Goal: Task Accomplishment & Management: Use online tool/utility

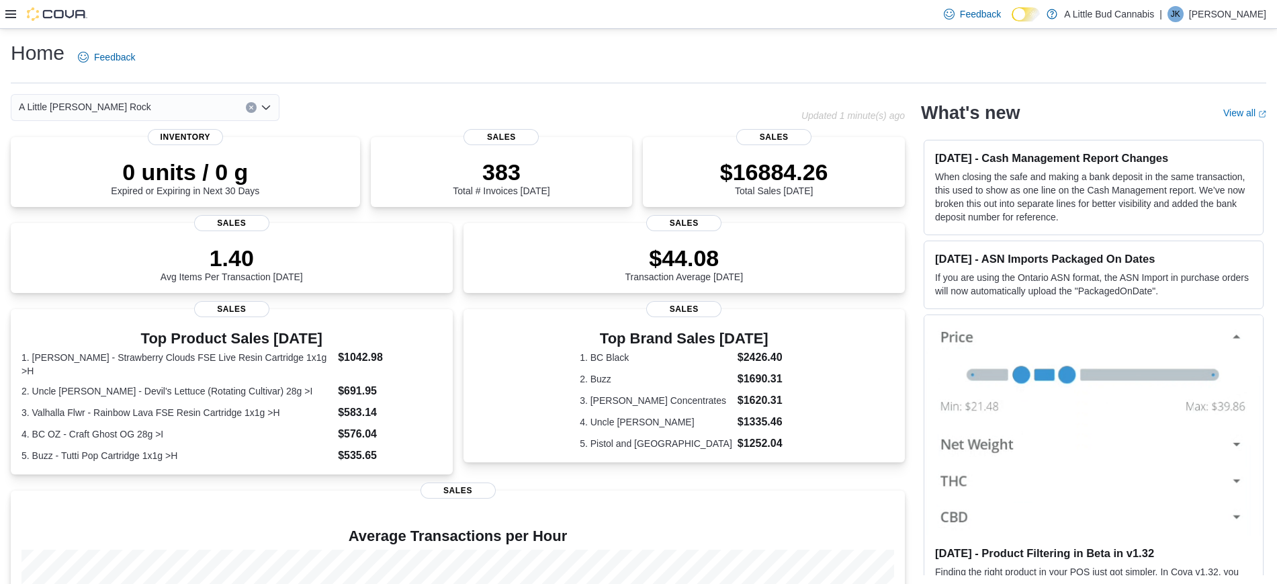
click at [7, 15] on icon at bounding box center [10, 14] width 11 height 11
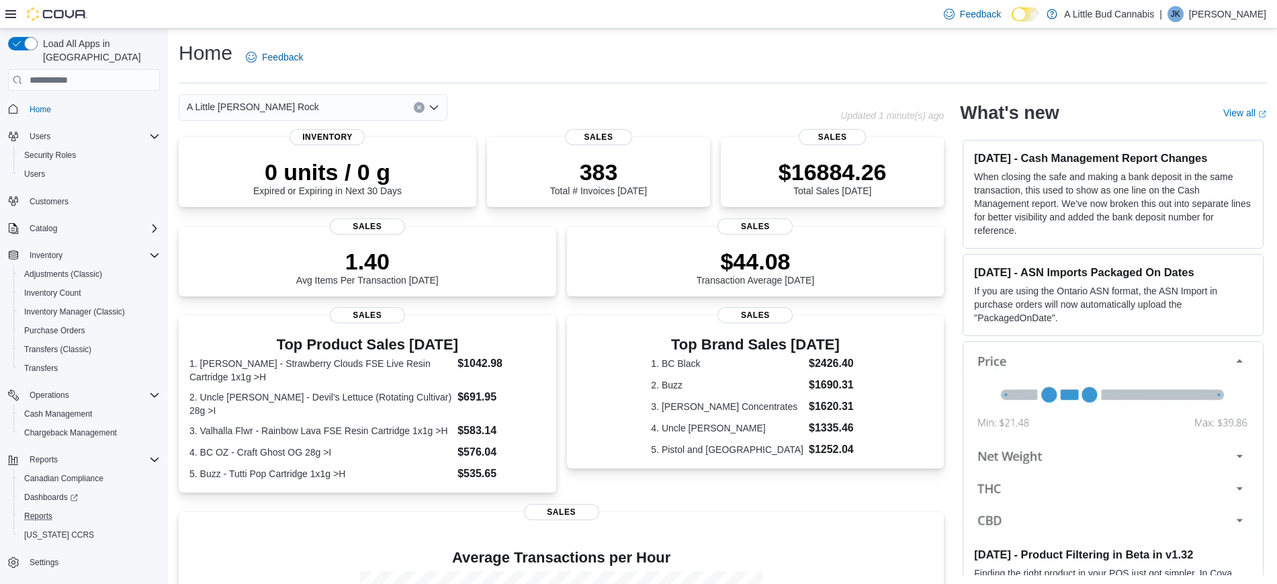
click at [46, 466] on button "Reports" at bounding box center [89, 515] width 152 height 19
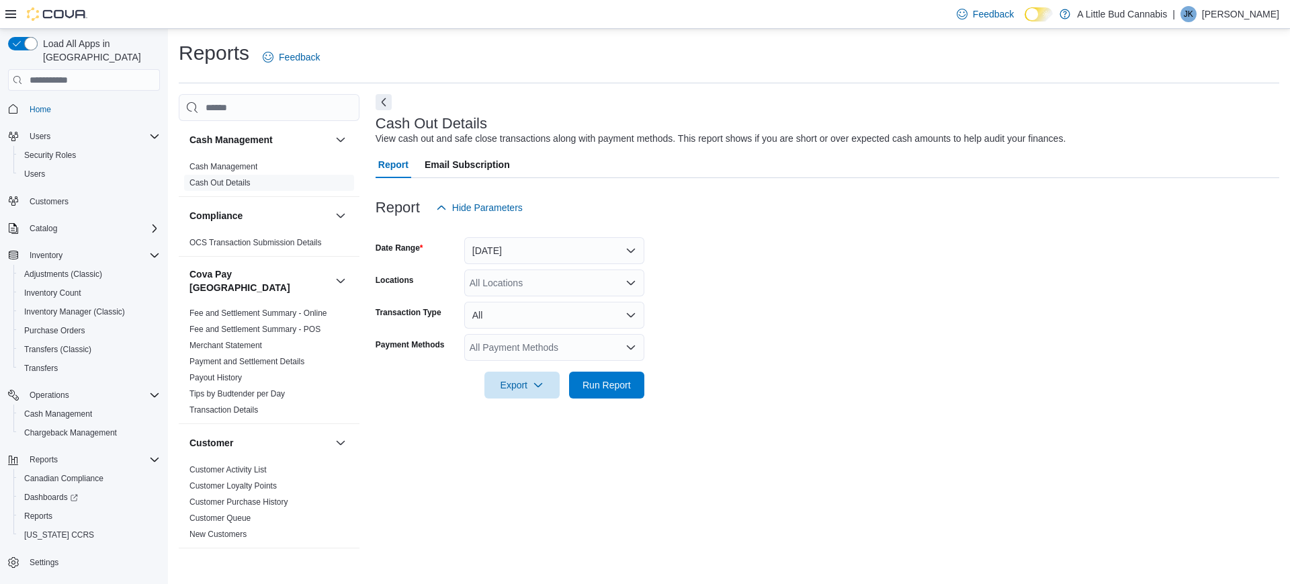
click at [506, 281] on div "All Locations" at bounding box center [554, 282] width 180 height 27
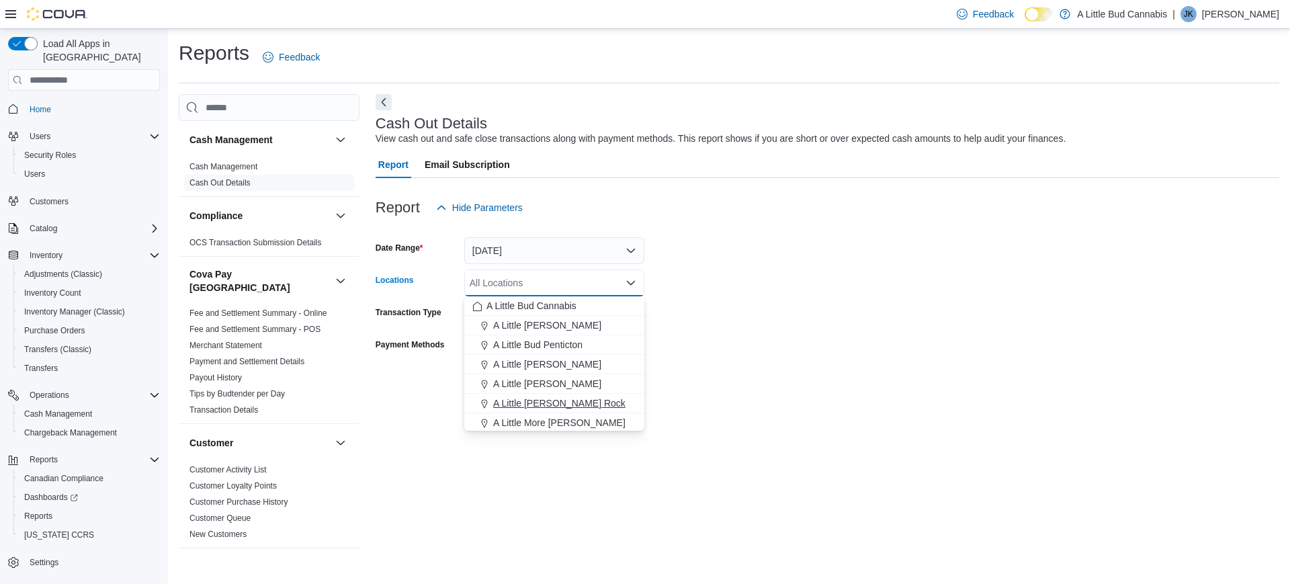
click at [550, 395] on button "A Little [PERSON_NAME] Rock" at bounding box center [554, 403] width 180 height 19
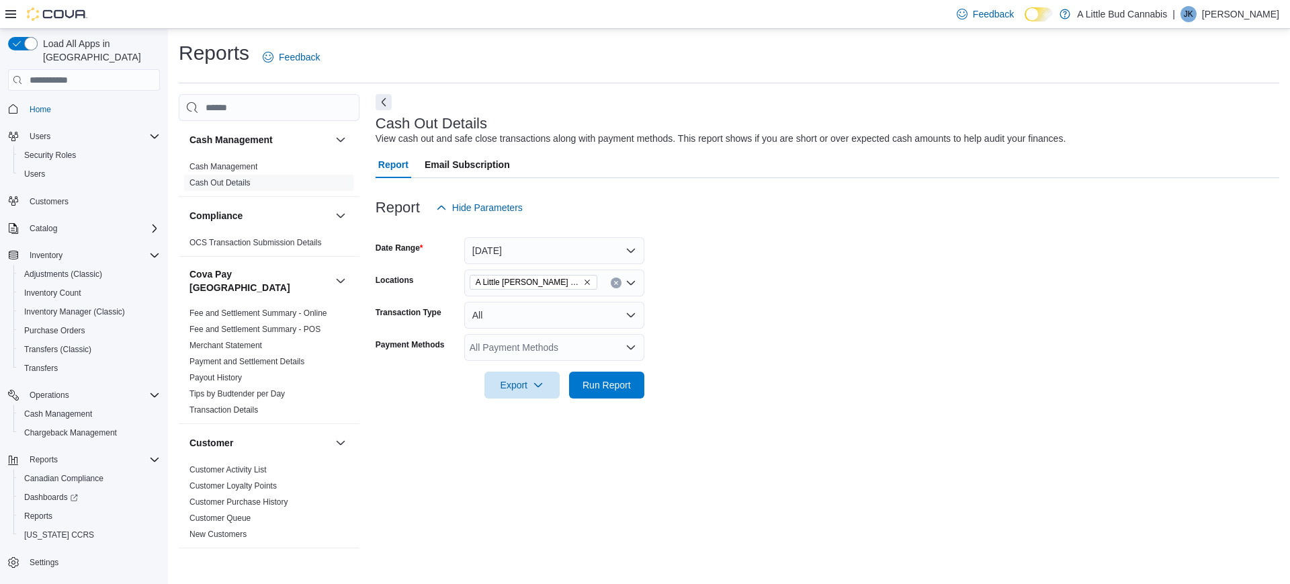
click at [742, 346] on form "Date Range [DATE] Locations A Little [PERSON_NAME] Rock Transaction Type All Pa…" at bounding box center [826, 309] width 903 height 177
click at [607, 392] on span "Run Report" at bounding box center [606, 384] width 59 height 27
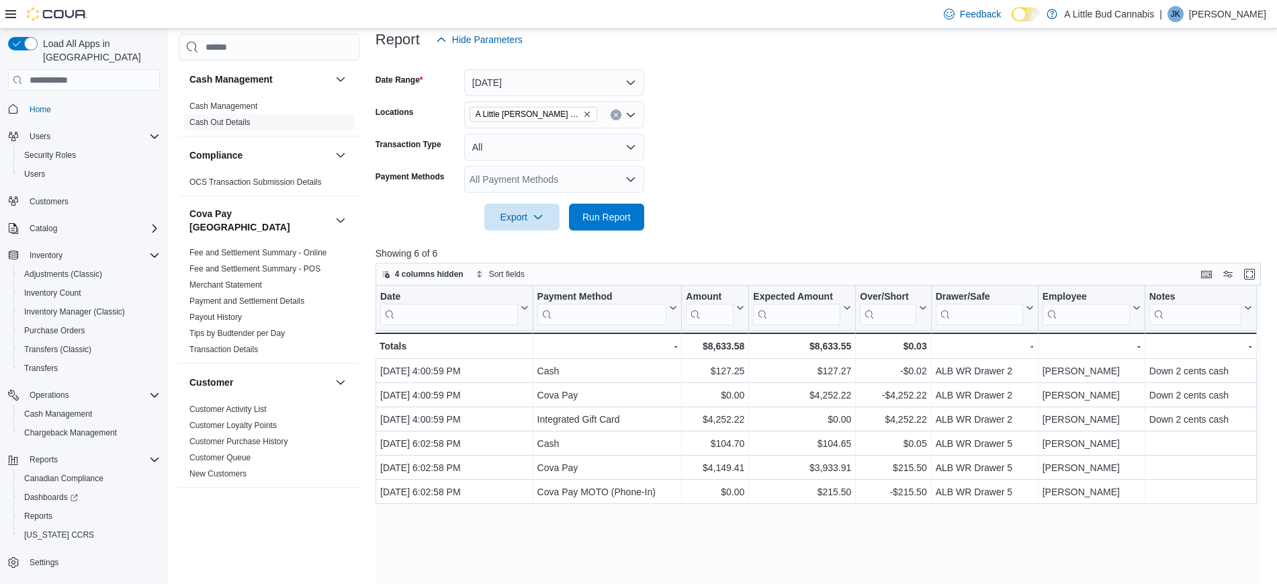
scroll to position [252, 0]
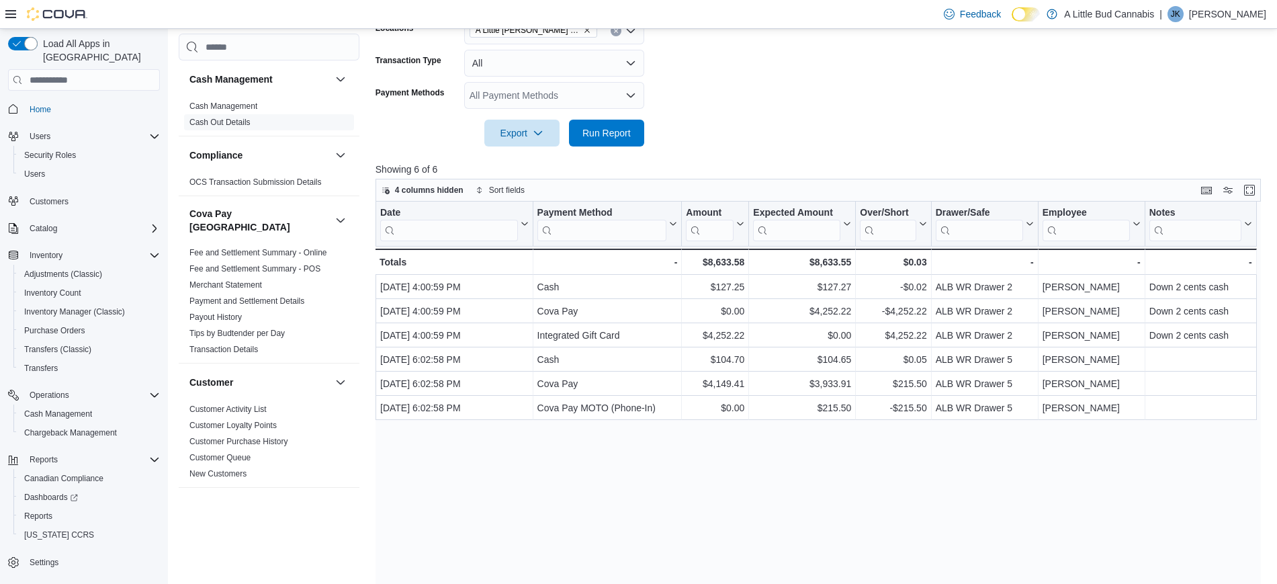
click at [899, 466] on div "Date Click to view column header actions Payment Method Click to view column he…" at bounding box center [822, 424] width 895 height 444
click at [41, 466] on span "Reports" at bounding box center [38, 515] width 28 height 11
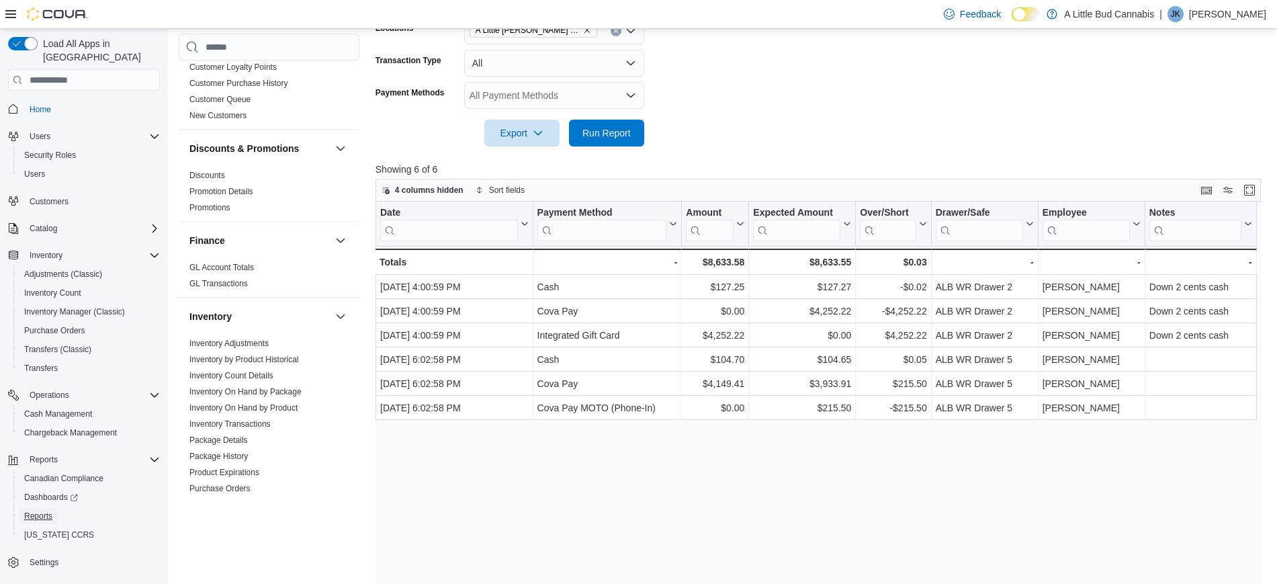
scroll to position [756, 0]
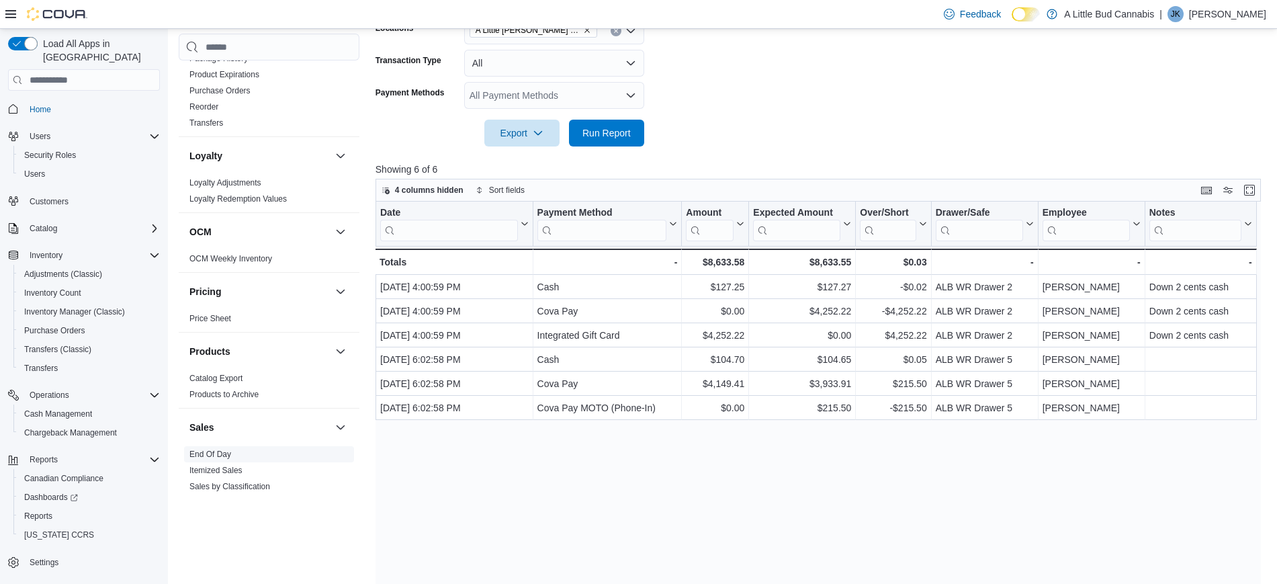
click at [224, 449] on link "End Of Day" at bounding box center [210, 453] width 42 height 9
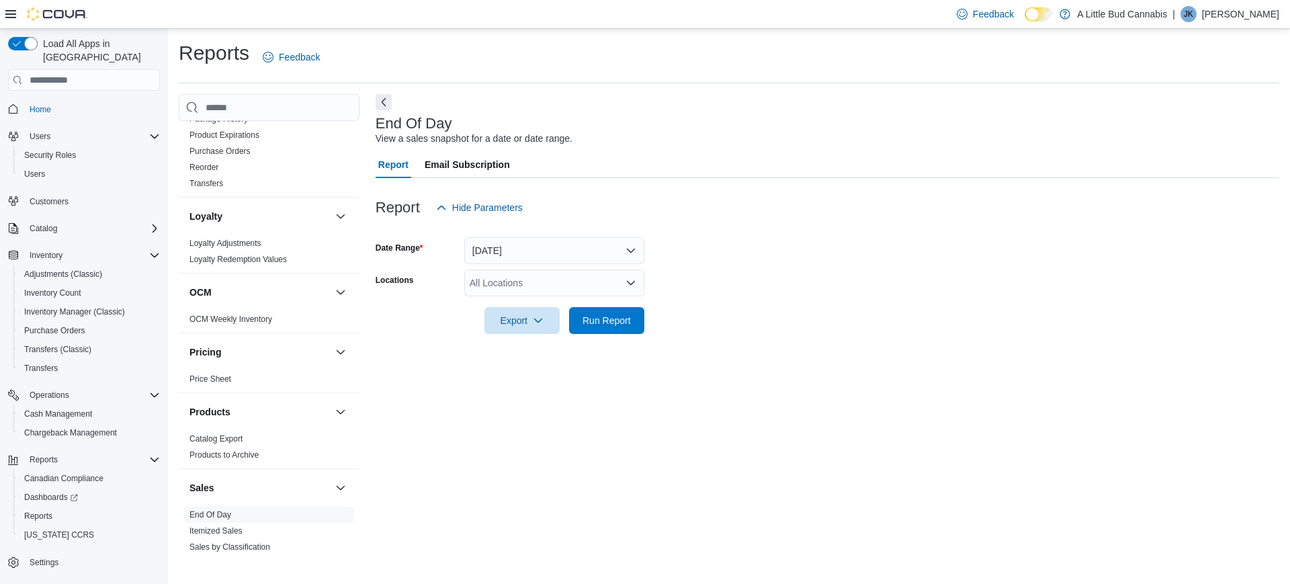
click at [501, 283] on div "All Locations" at bounding box center [554, 282] width 180 height 27
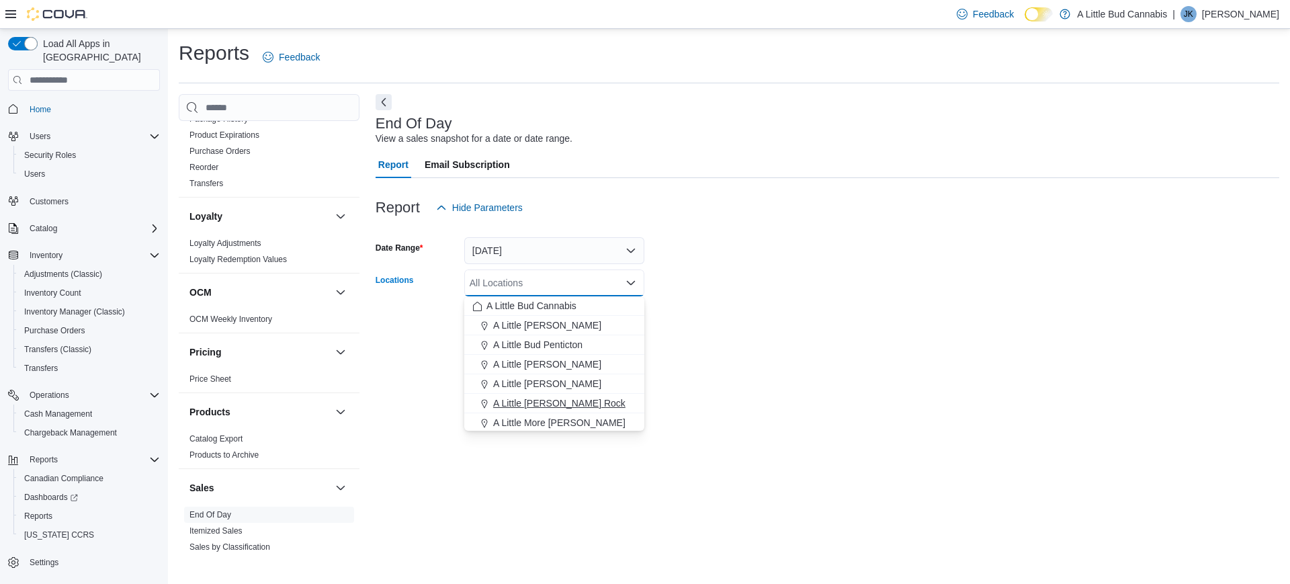
click at [578, 405] on span "A Little [PERSON_NAME] Rock" at bounding box center [559, 402] width 132 height 13
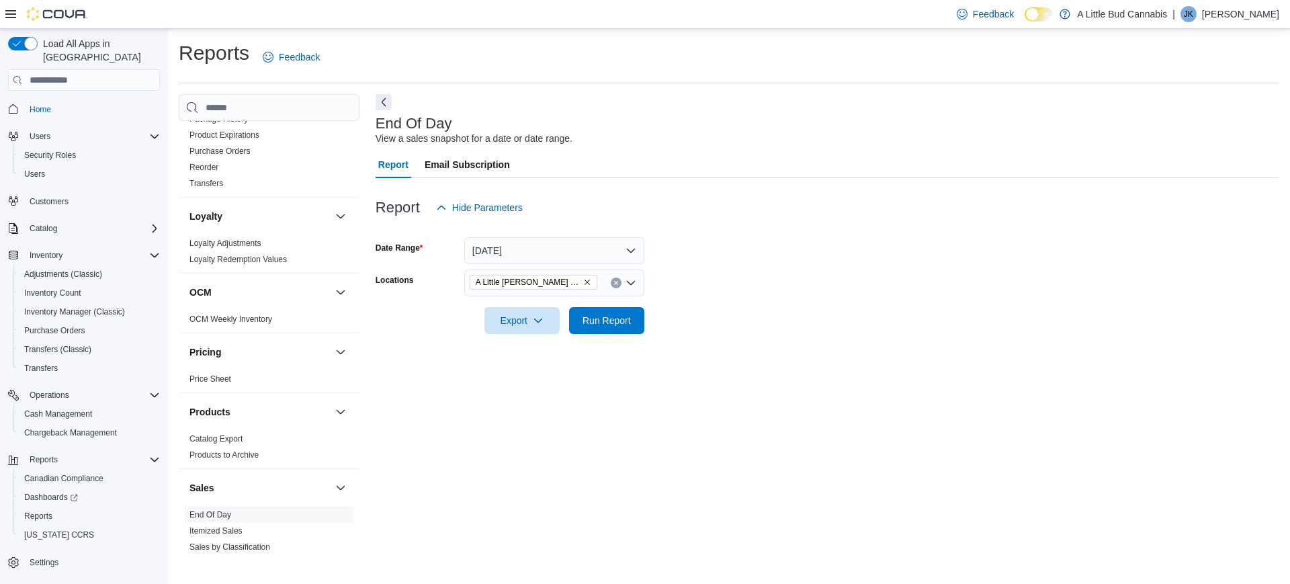
click at [733, 336] on div at bounding box center [826, 342] width 903 height 16
click at [619, 322] on span "Run Report" at bounding box center [606, 319] width 48 height 13
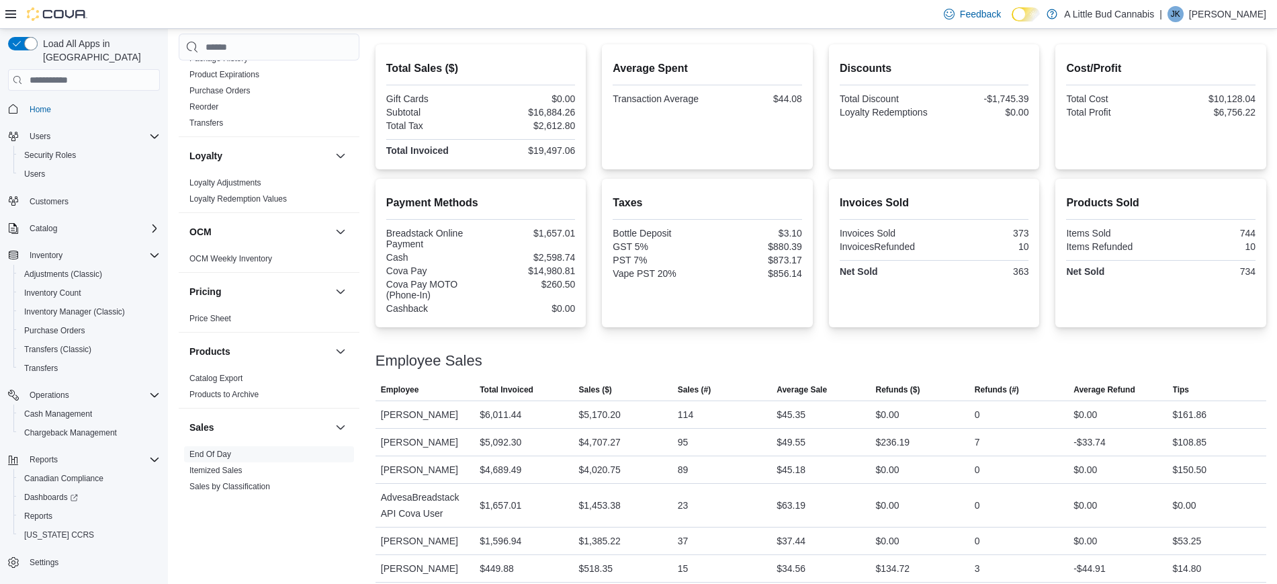
scroll to position [315, 0]
